Goal: Check status

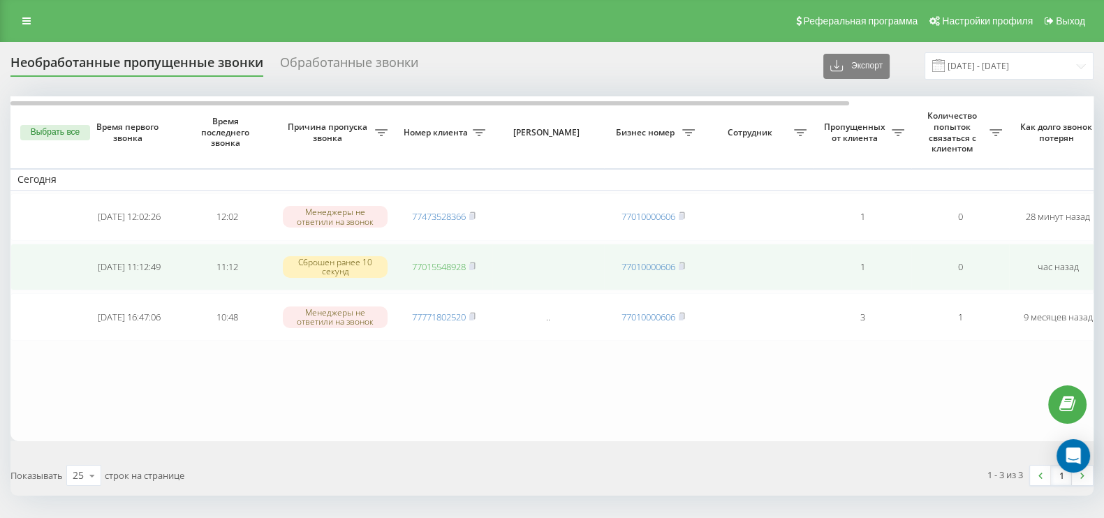
click at [438, 264] on link "77015548928" at bounding box center [439, 267] width 54 height 13
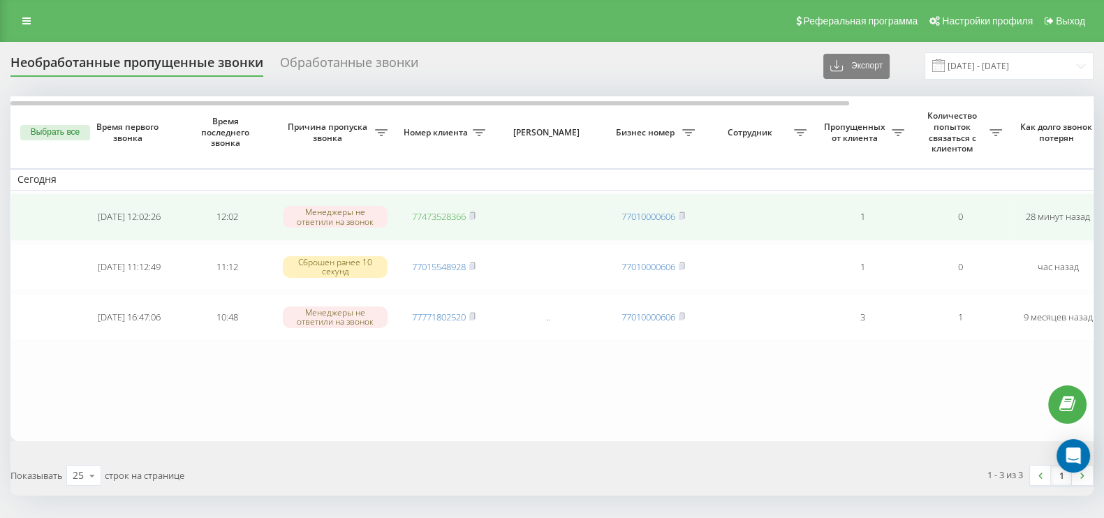
click at [435, 214] on link "77473528366" at bounding box center [439, 216] width 54 height 13
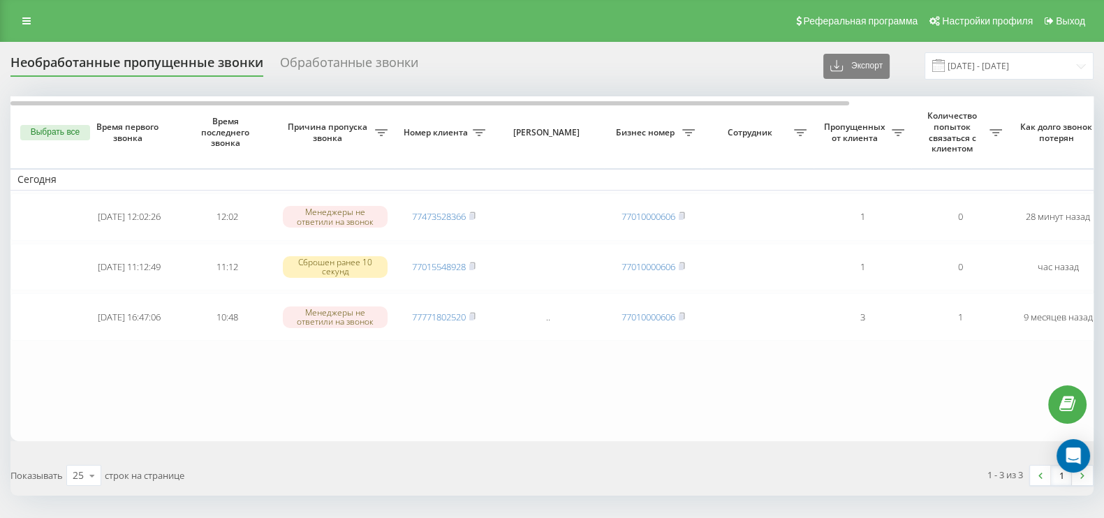
click at [430, 379] on table "[DATE] [DATE] 12:02:26 12:02 Менеджеры не ответили на звонок 77473528366 770100…" at bounding box center [708, 268] width 1397 height 345
